Goal: Task Accomplishment & Management: Complete application form

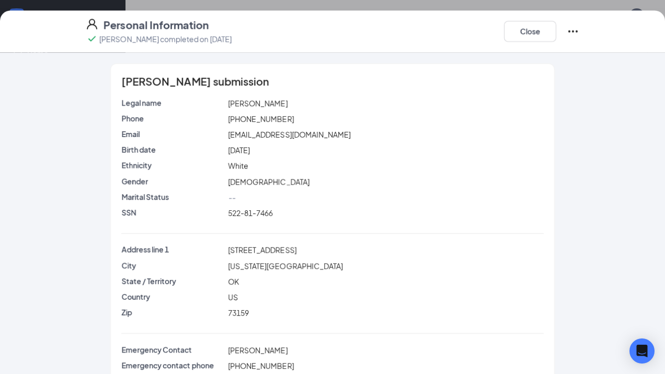
scroll to position [38, 0]
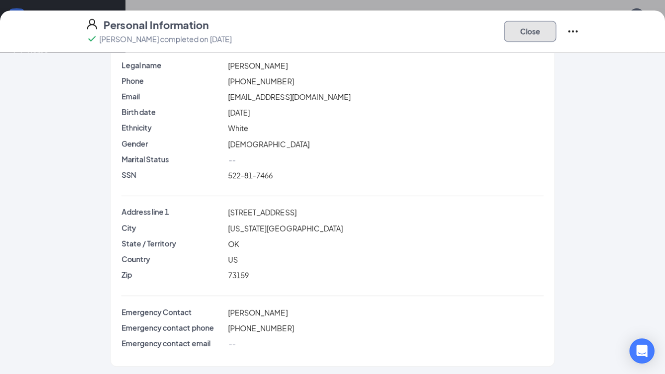
click at [543, 38] on button "Close" at bounding box center [530, 31] width 52 height 21
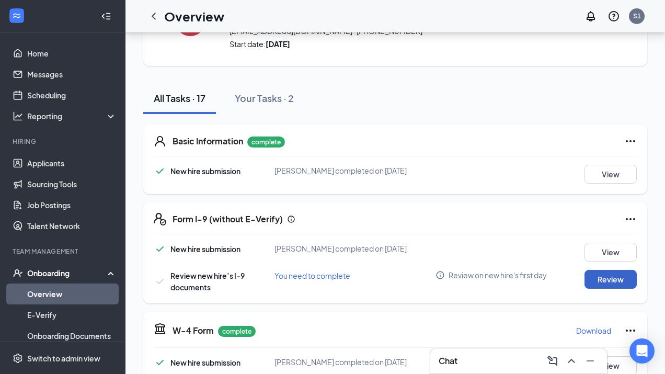
click at [599, 283] on button "Review" at bounding box center [610, 279] width 52 height 19
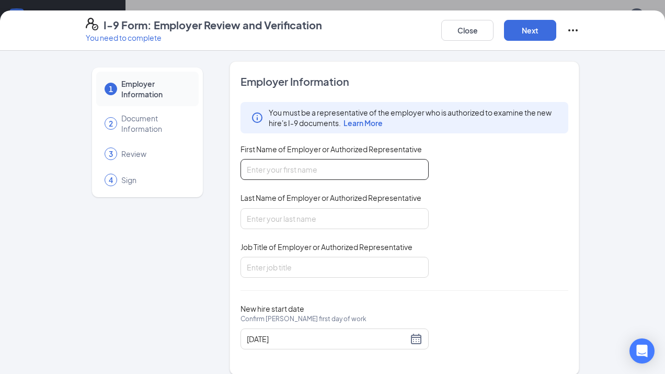
click at [374, 174] on input "First Name of Employer or Authorized Representative" at bounding box center [334, 169] width 188 height 21
type input "[PERSON_NAME]"
click at [330, 212] on input "Last Name of Employer or Authorized Representative" at bounding box center [334, 218] width 188 height 21
type input "[PERSON_NAME]"
click at [315, 263] on input "Job Title of Employer or Authorized Representative" at bounding box center [334, 267] width 188 height 21
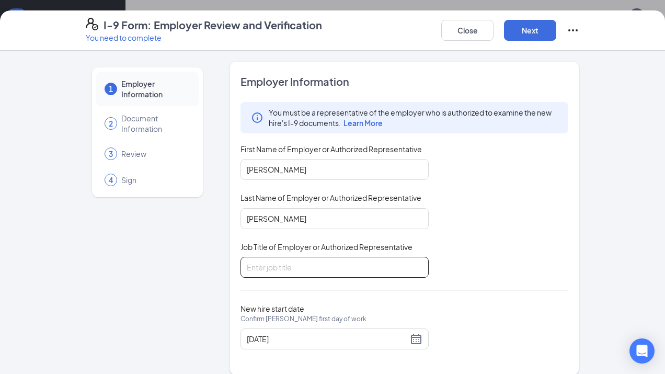
type input "gm"
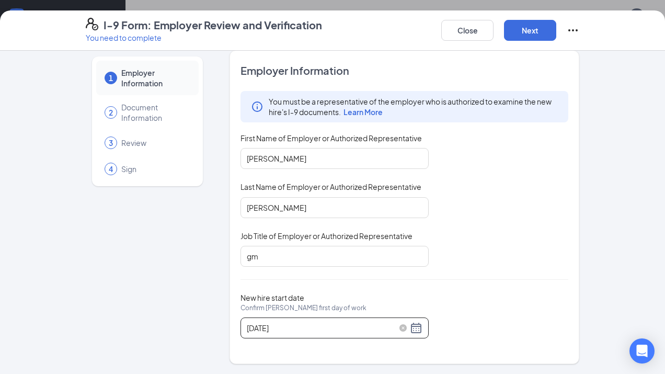
click at [419, 326] on div "[DATE]" at bounding box center [335, 328] width 176 height 13
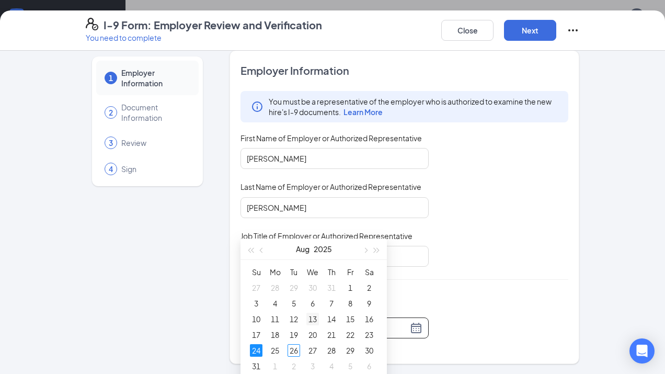
scroll to position [179, 0]
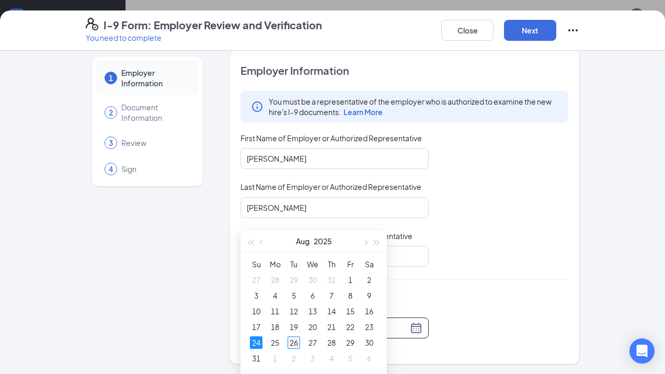
type input "[DATE]"
click at [293, 345] on div "26" at bounding box center [294, 342] width 13 height 13
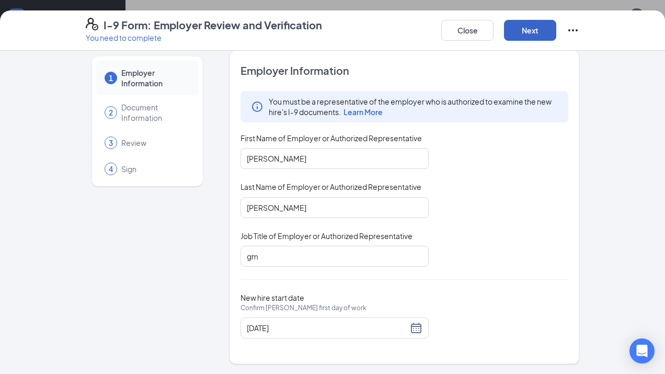
click at [538, 38] on button "Next" at bounding box center [530, 30] width 52 height 21
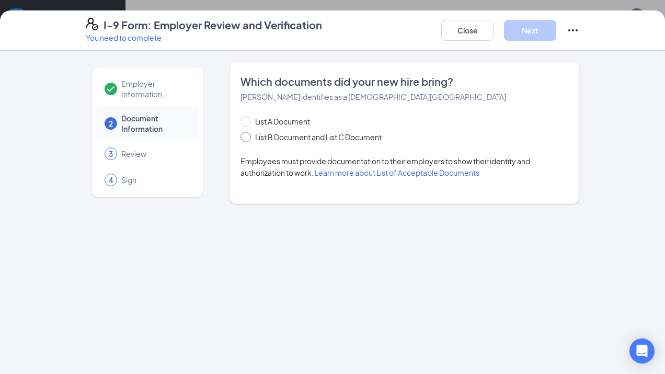
click at [248, 135] on span at bounding box center [245, 137] width 10 height 10
click at [248, 135] on input "List B Document and List C Document" at bounding box center [243, 135] width 7 height 7
radio input "true"
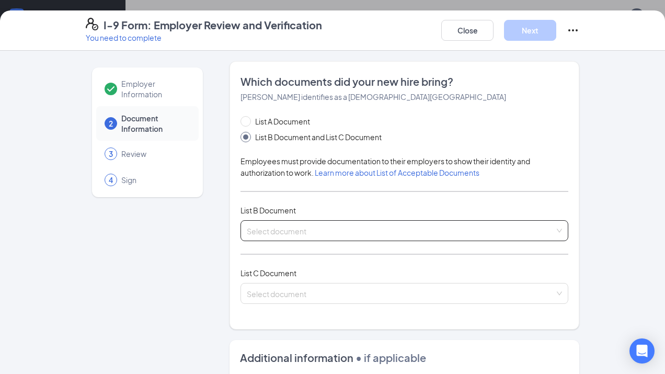
click at [348, 232] on input "search" at bounding box center [401, 229] width 308 height 16
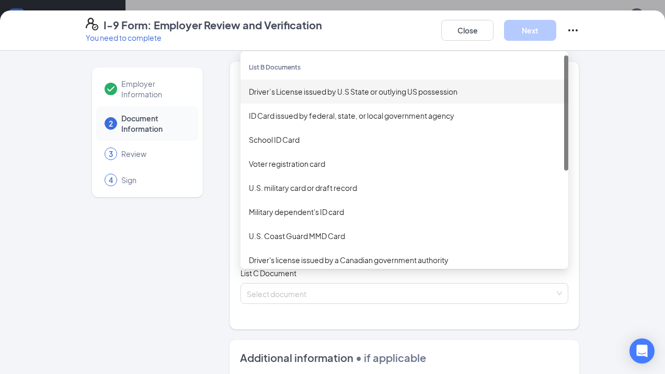
click at [368, 94] on div "Driver’s License issued by U.S State or outlying US possession" at bounding box center [404, 92] width 311 height 12
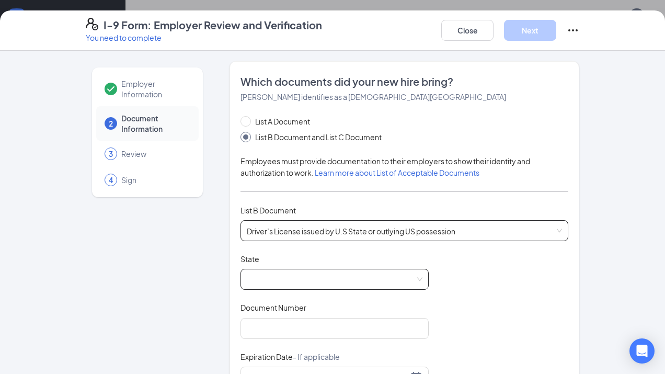
click at [278, 271] on span at bounding box center [335, 279] width 176 height 20
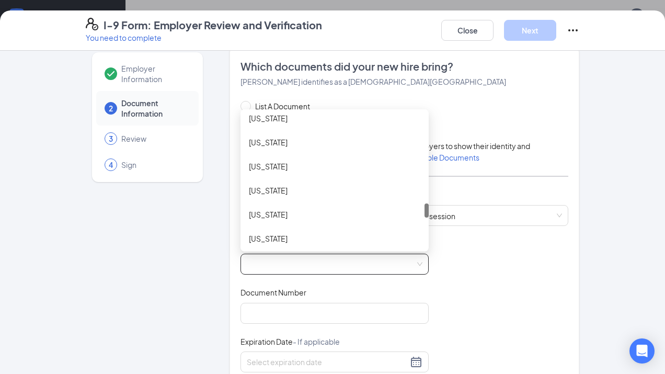
scroll to position [844, 0]
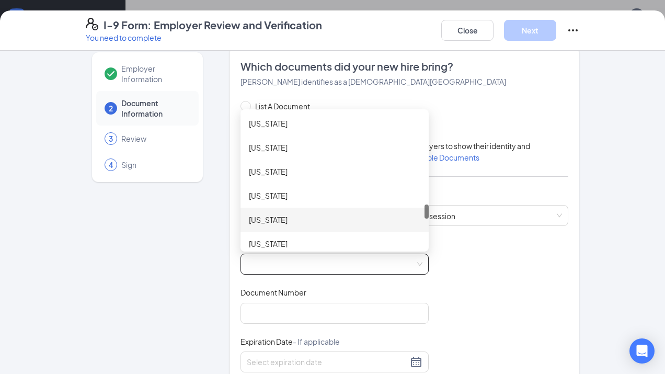
click at [285, 220] on div "[US_STATE]" at bounding box center [334, 220] width 171 height 12
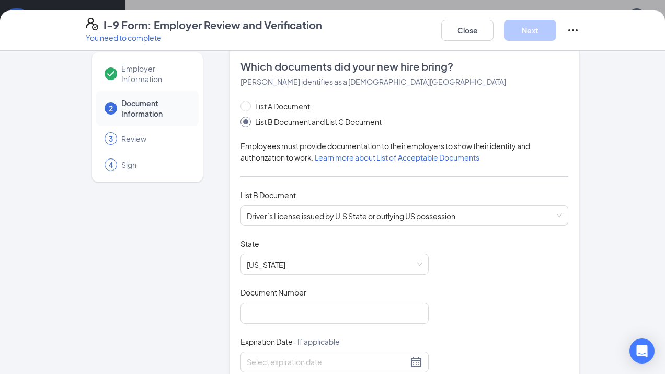
click at [254, 323] on div "Document Title Driver’s License issued by U.S State or outlying US possession S…" at bounding box center [404, 337] width 328 height 199
click at [254, 308] on input "Document Number" at bounding box center [334, 313] width 188 height 21
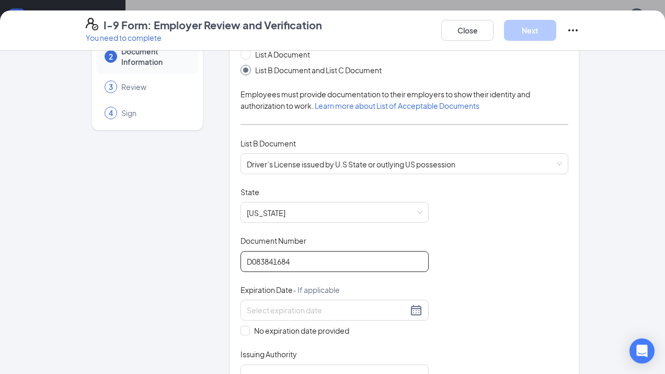
scroll to position [67, 0]
type input "D083841684"
click at [299, 319] on div "No expiration date provided" at bounding box center [334, 317] width 188 height 37
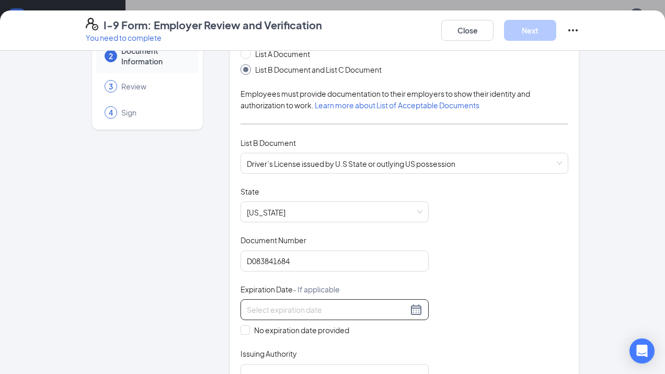
click at [297, 317] on div at bounding box center [334, 309] width 188 height 21
click at [297, 311] on input at bounding box center [327, 310] width 161 height 12
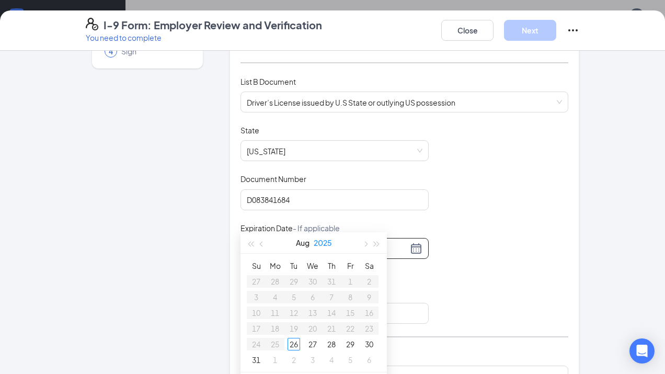
scroll to position [270, 0]
type input "[DATE]"
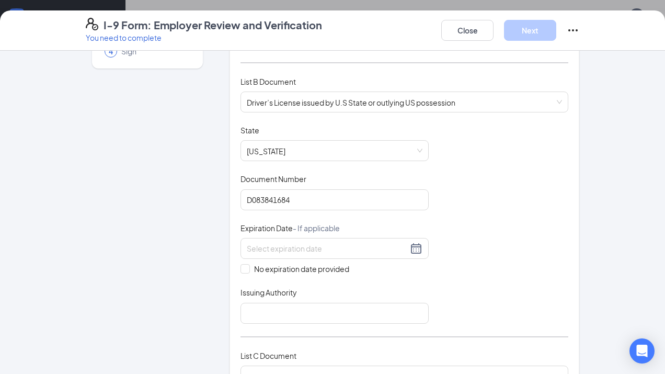
click at [398, 273] on div "Document Title Driver’s License issued by U.S State or outlying US possession S…" at bounding box center [404, 224] width 328 height 199
click at [361, 246] on input at bounding box center [327, 249] width 161 height 12
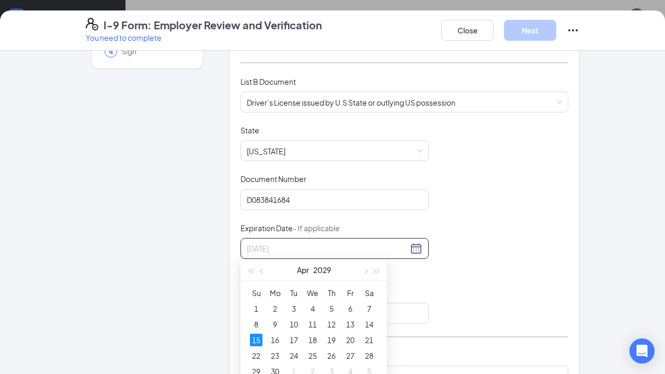
click at [258, 342] on div "15" at bounding box center [256, 340] width 13 height 13
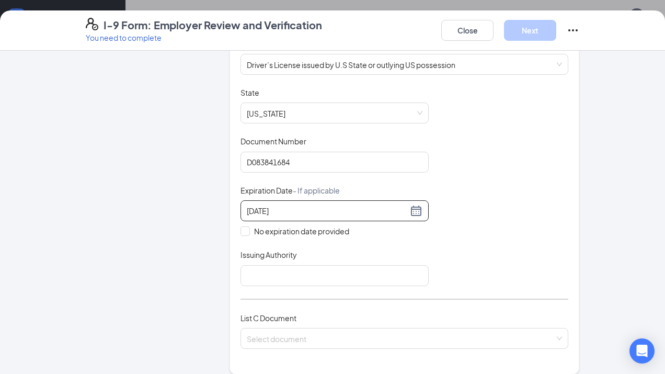
scroll to position [167, 0]
type input "[DATE]"
click at [278, 280] on input "Issuing Authority" at bounding box center [334, 274] width 188 height 21
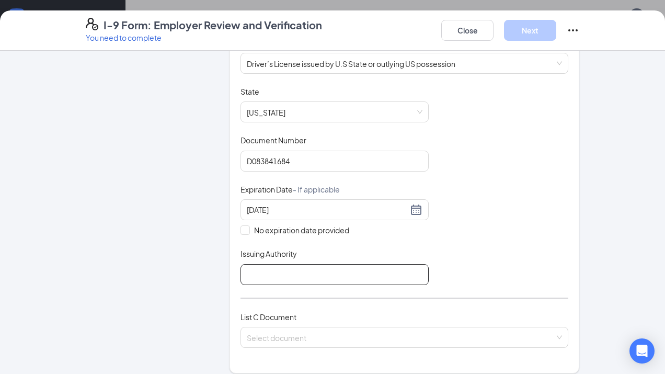
type input "[US_STATE]"
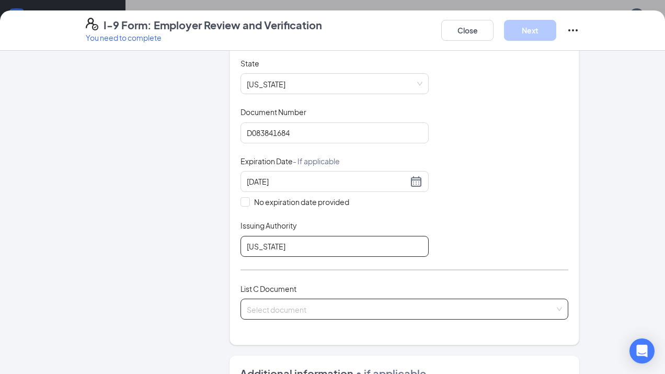
scroll to position [212, 0]
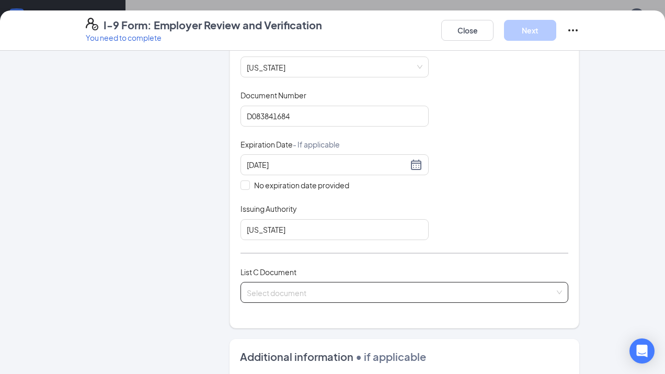
click at [316, 293] on input "search" at bounding box center [401, 290] width 308 height 16
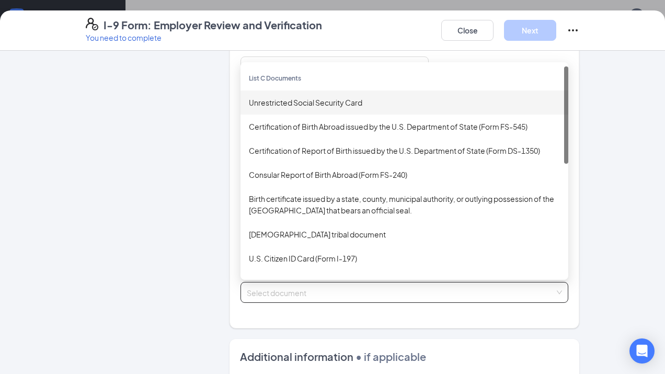
click at [339, 99] on div "Unrestricted Social Security Card" at bounding box center [404, 103] width 311 height 12
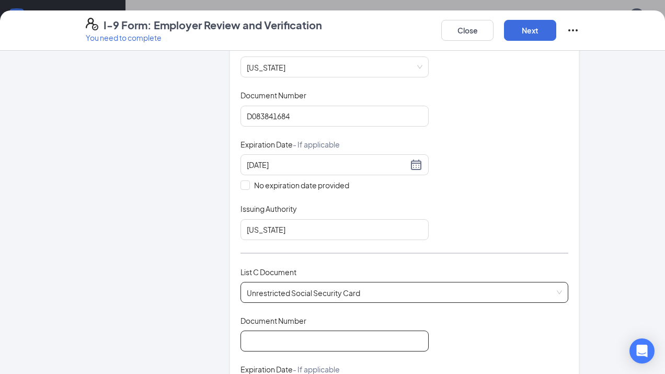
click at [274, 334] on input "Document Number" at bounding box center [334, 340] width 188 height 21
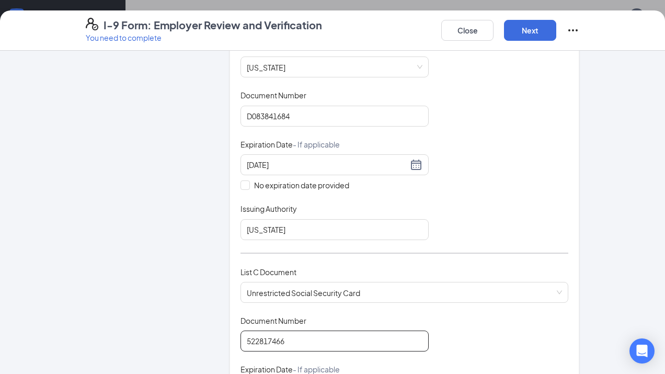
type input "522817466"
click at [339, 318] on div "Document Number" at bounding box center [334, 322] width 188 height 15
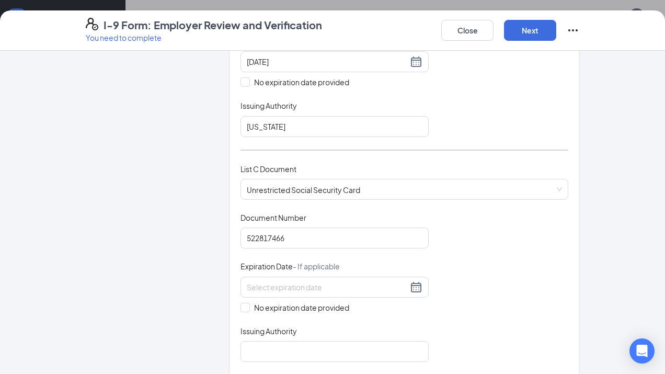
scroll to position [317, 0]
click at [240, 305] on input "No expiration date provided" at bounding box center [243, 304] width 7 height 7
checkbox input "true"
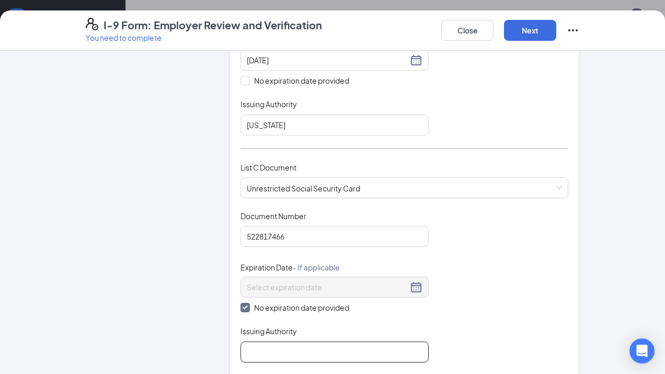
click at [261, 342] on input "Issuing Authority" at bounding box center [334, 351] width 188 height 21
type input "ssa"
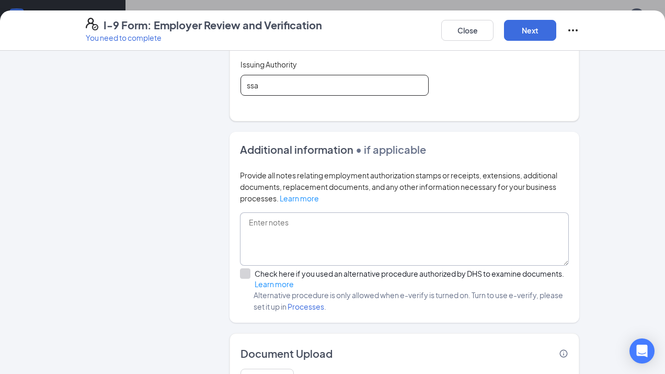
scroll to position [589, 0]
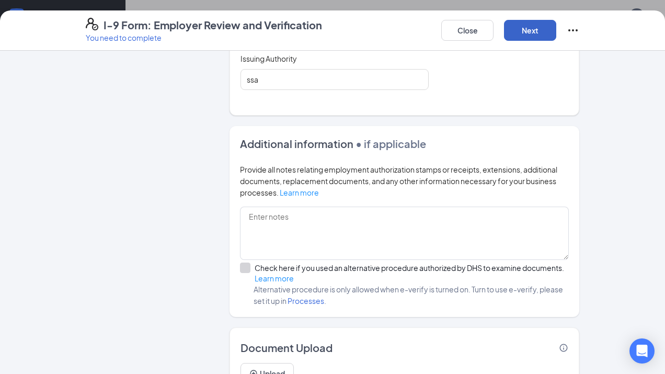
click at [530, 36] on button "Next" at bounding box center [530, 30] width 52 height 21
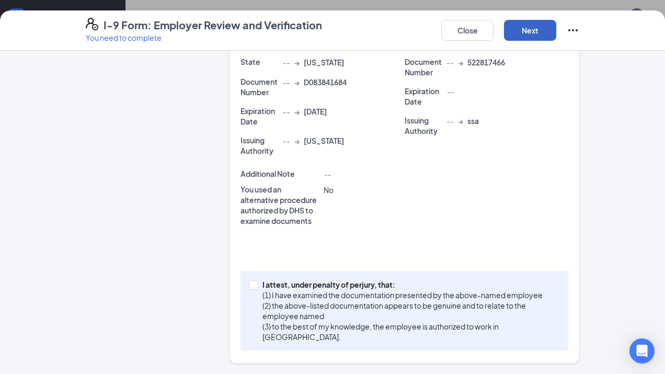
scroll to position [269, 0]
click at [258, 286] on span at bounding box center [253, 285] width 9 height 9
click at [256, 286] on input "I attest, under penalty of [PERSON_NAME], that: (1) I have examined the documen…" at bounding box center [252, 284] width 7 height 7
checkbox input "true"
click at [529, 28] on button "Next" at bounding box center [530, 30] width 52 height 21
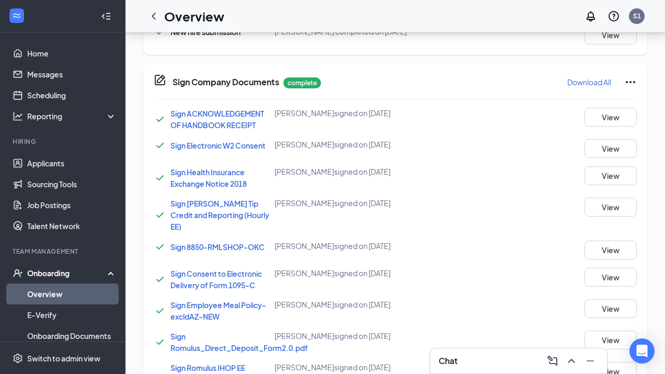
scroll to position [317, 0]
